Goal: Navigation & Orientation: Find specific page/section

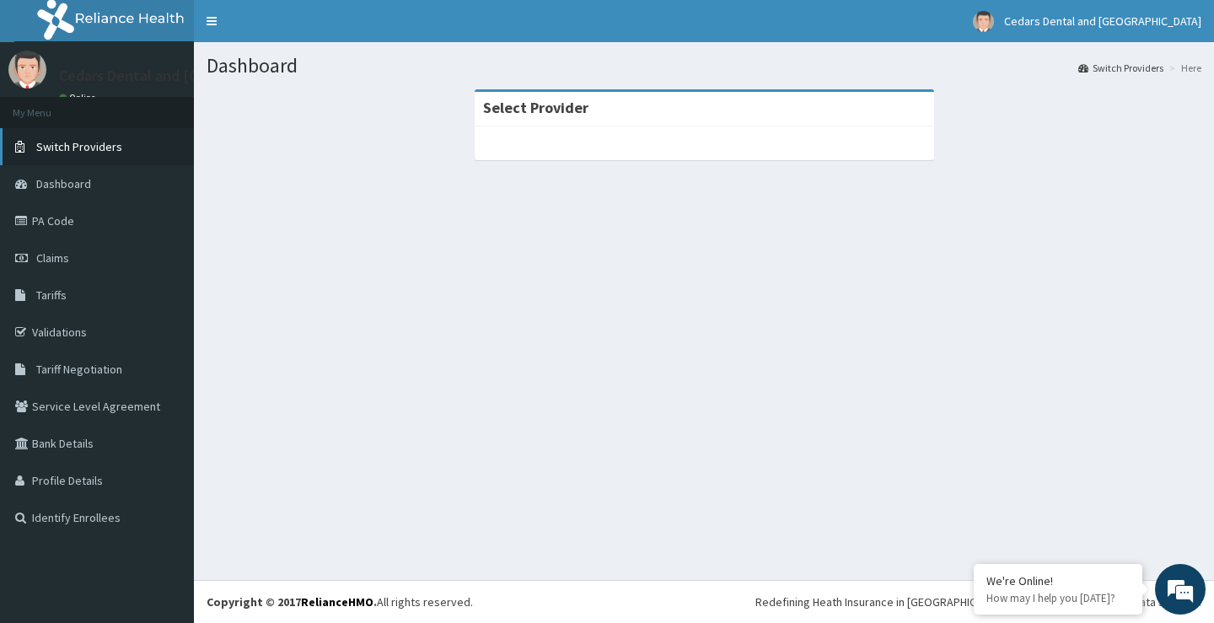
click at [88, 150] on span "Switch Providers" at bounding box center [79, 146] width 86 height 15
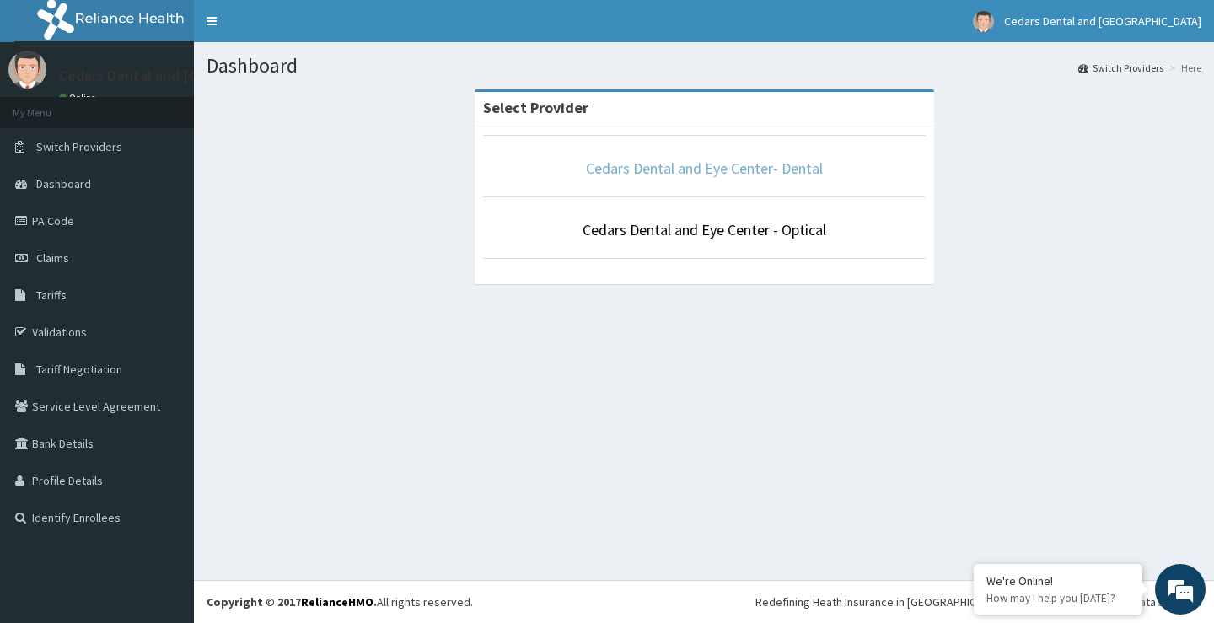
click at [726, 171] on link "Cedars Dental and Eye Center- Dental" at bounding box center [704, 167] width 237 height 19
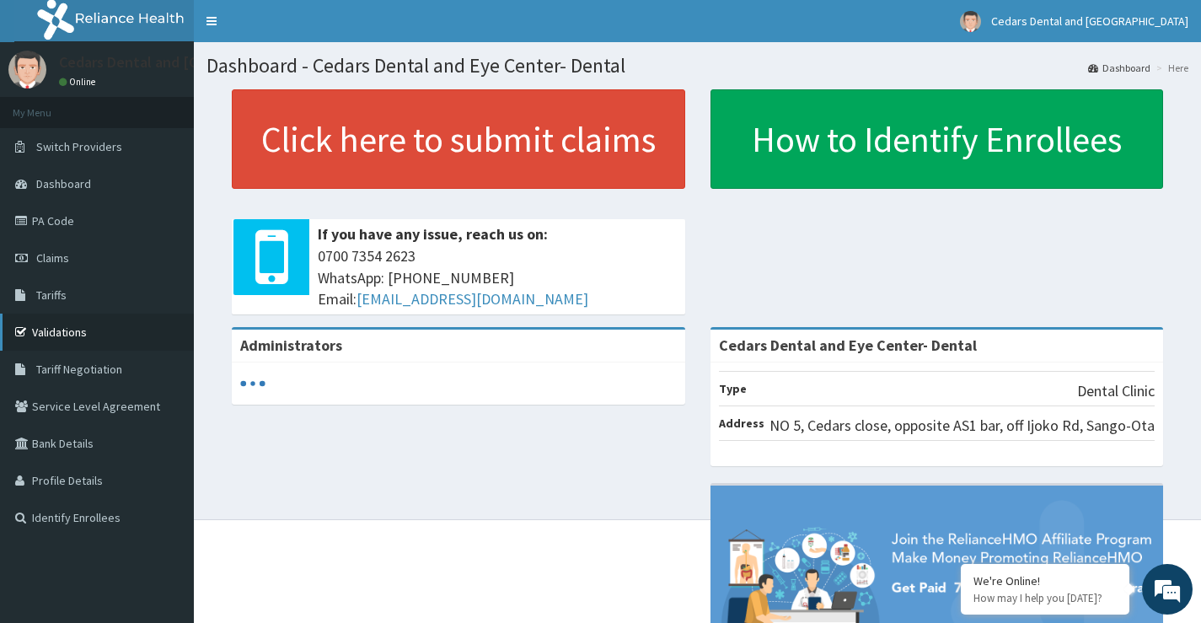
drag, startPoint x: 75, startPoint y: 331, endPoint x: 83, endPoint y: 335, distance: 9.1
click at [76, 331] on link "Validations" at bounding box center [97, 332] width 194 height 37
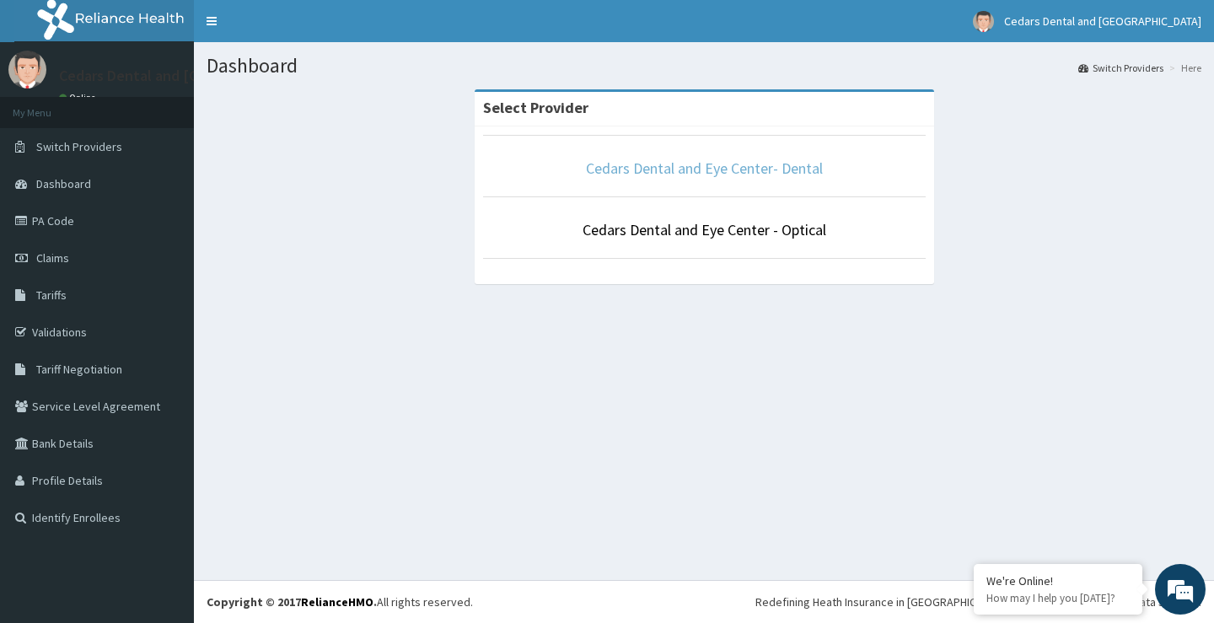
drag, startPoint x: 728, startPoint y: 169, endPoint x: 718, endPoint y: 171, distance: 10.4
click at [728, 168] on link "Cedars Dental and Eye Center- Dental" at bounding box center [704, 167] width 237 height 19
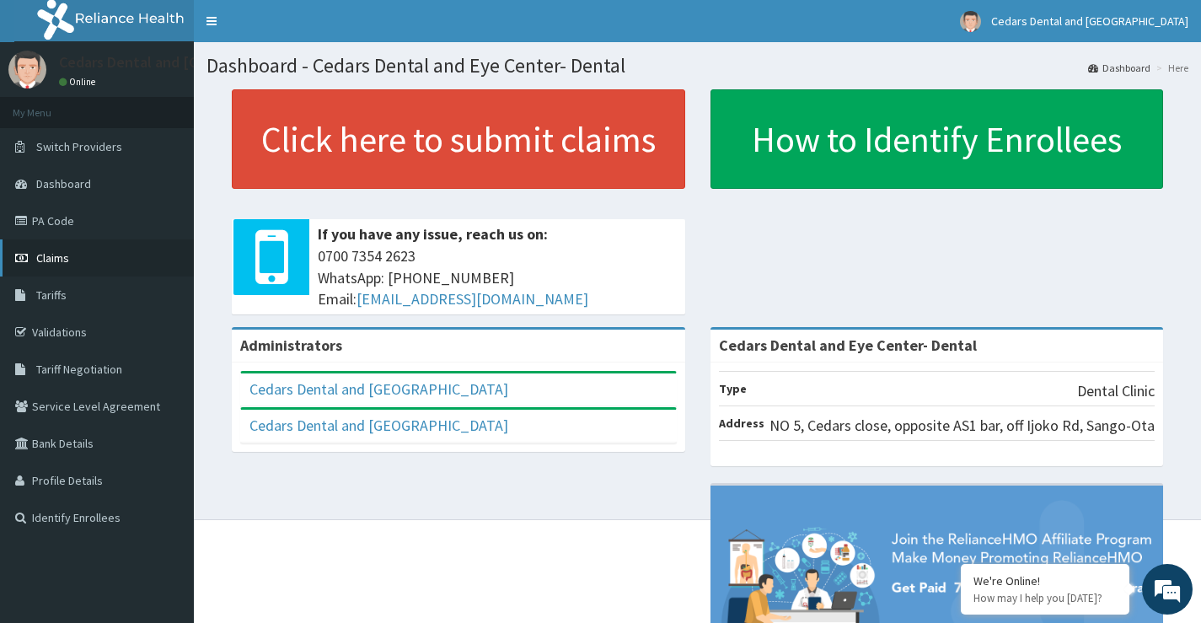
drag, startPoint x: 64, startPoint y: 217, endPoint x: 131, endPoint y: 268, distance: 83.6
click at [65, 219] on link "PA Code" at bounding box center [97, 220] width 194 height 37
